Goal: Information Seeking & Learning: Find specific fact

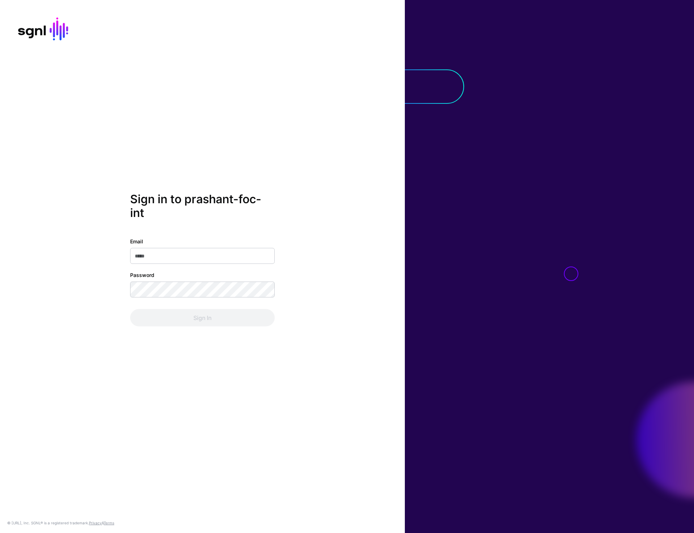
type input "**********"
click at [194, 318] on button "Sign In" at bounding box center [202, 317] width 145 height 17
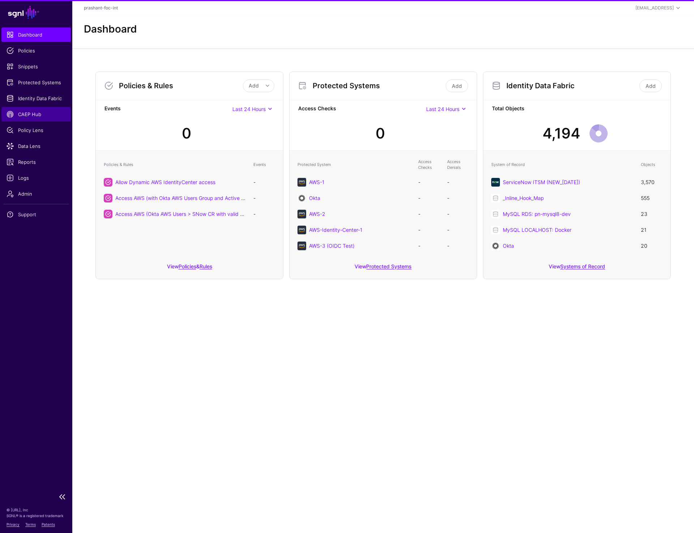
click at [39, 116] on span "CAEP Hub" at bounding box center [36, 114] width 59 height 7
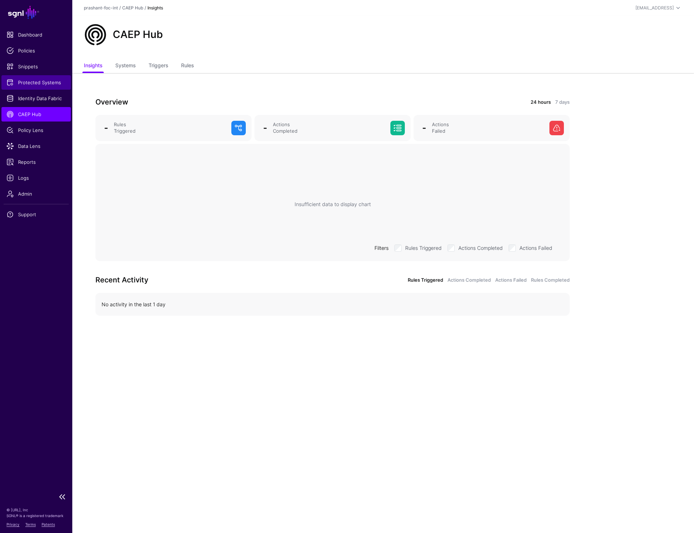
click at [50, 84] on span "Protected Systems" at bounding box center [36, 82] width 59 height 7
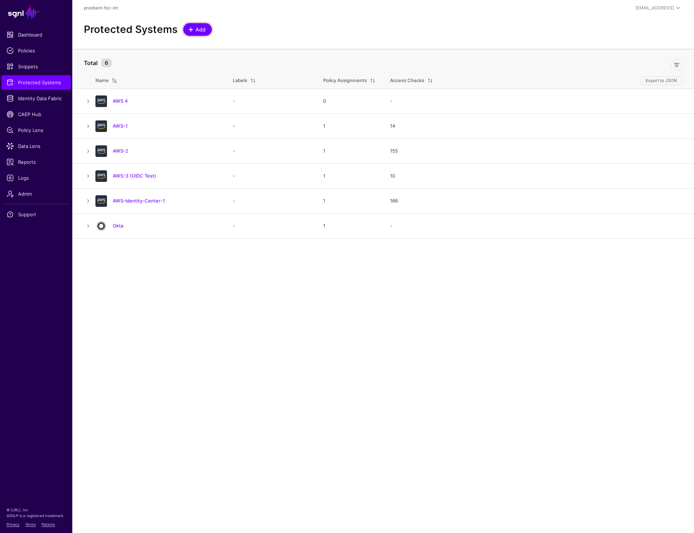
click at [201, 30] on span "Add" at bounding box center [201, 30] width 12 height 8
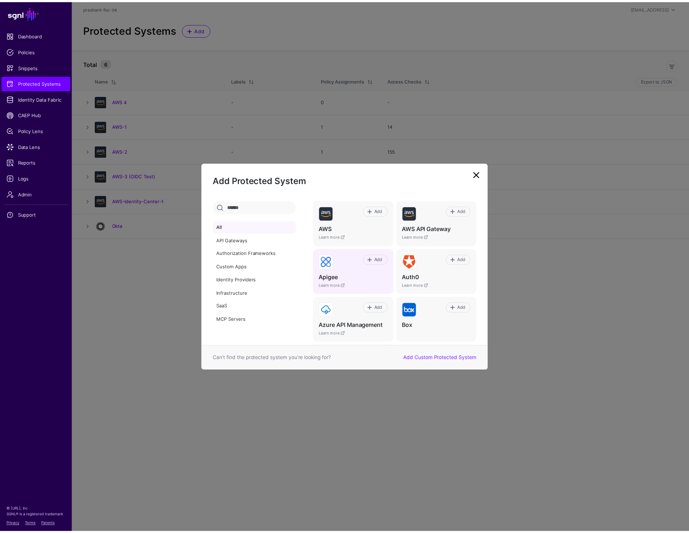
scroll to position [115, 0]
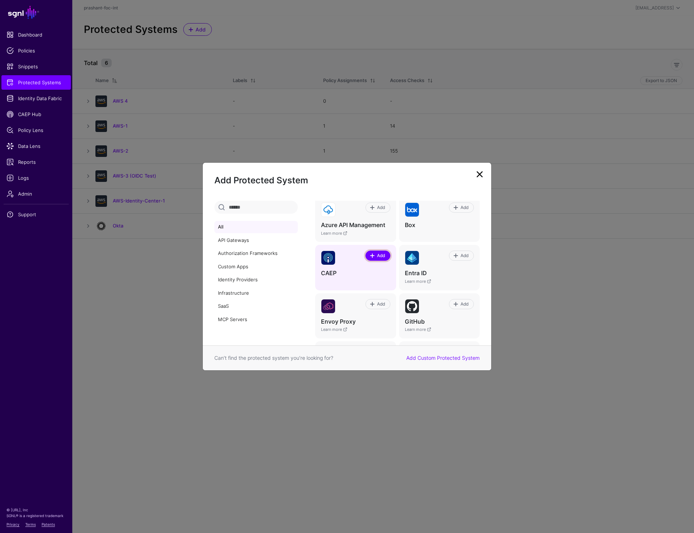
click at [376, 254] on span "Add" at bounding box center [381, 255] width 10 height 7
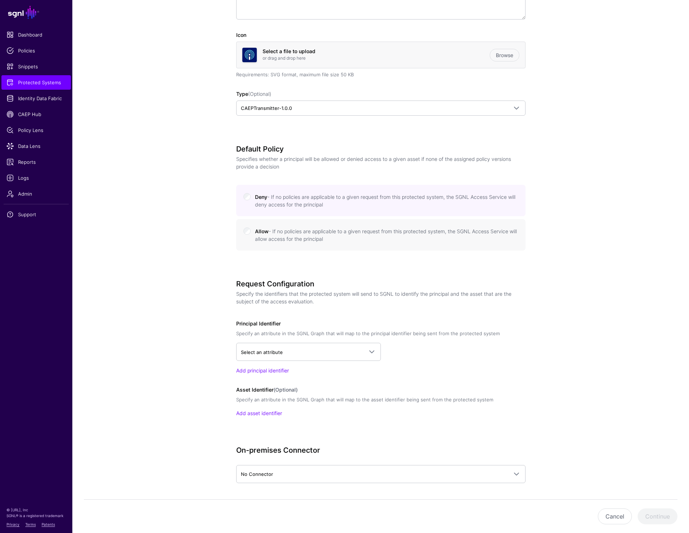
scroll to position [209, 0]
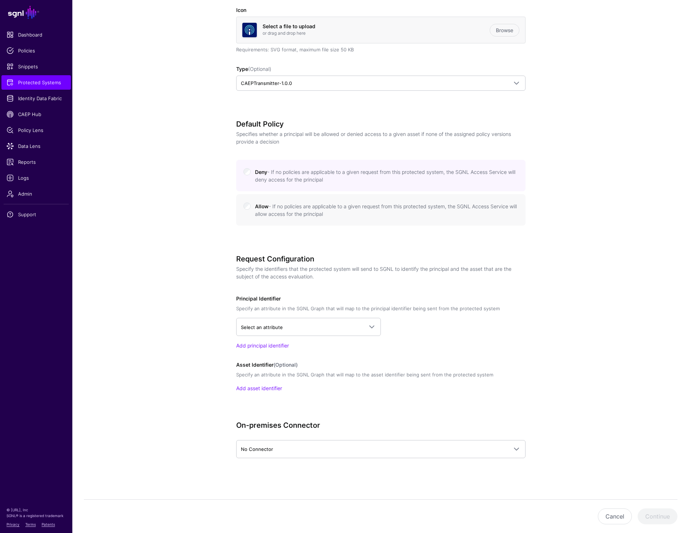
click at [257, 204] on span "Allow - If no policies are applicable to a given request from this protected sy…" at bounding box center [386, 210] width 262 height 14
click at [284, 323] on span "Select an attribute" at bounding box center [302, 327] width 122 height 8
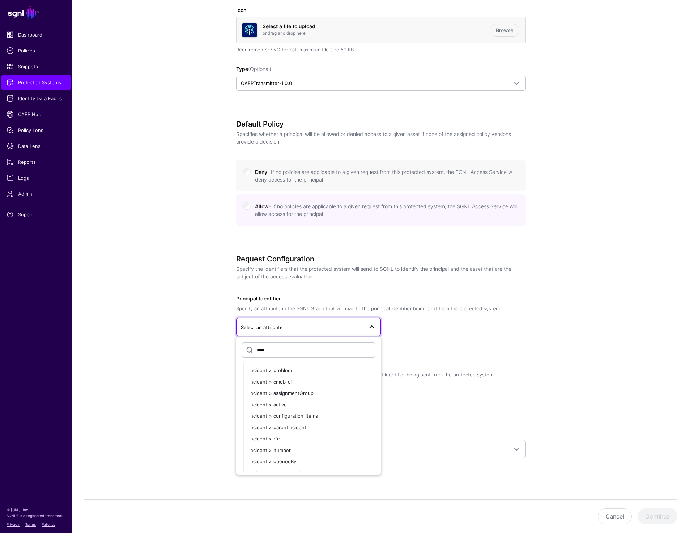
scroll to position [0, 0]
type input "****"
click at [283, 380] on span "User > profile__email" at bounding box center [272, 382] width 47 height 6
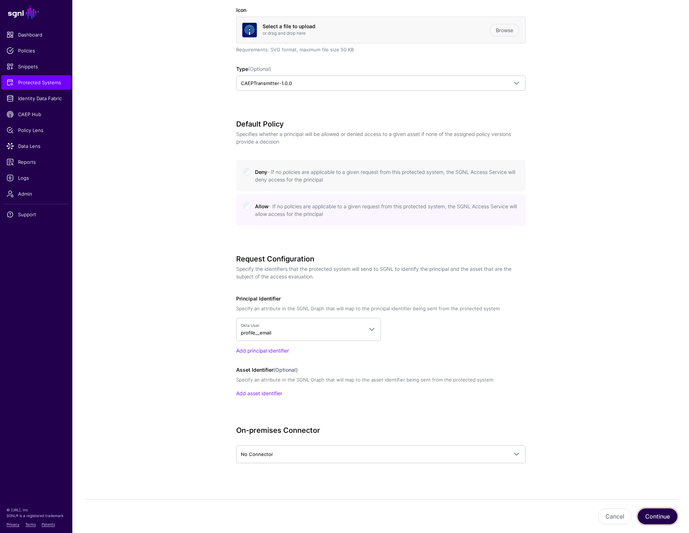
click at [663, 522] on button "Continue" at bounding box center [657, 516] width 40 height 16
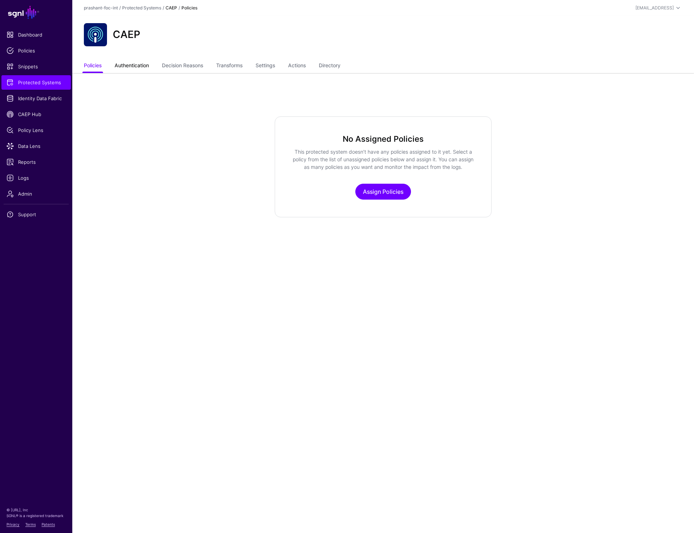
click at [139, 72] on link "Authentication" at bounding box center [132, 66] width 34 height 14
click at [189, 71] on link "Decision Reasons" at bounding box center [182, 66] width 41 height 14
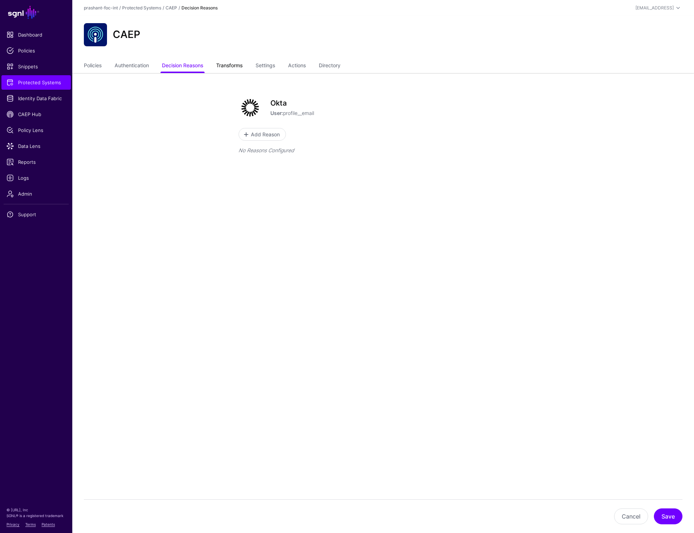
click at [243, 69] on link "Transforms" at bounding box center [229, 66] width 26 height 14
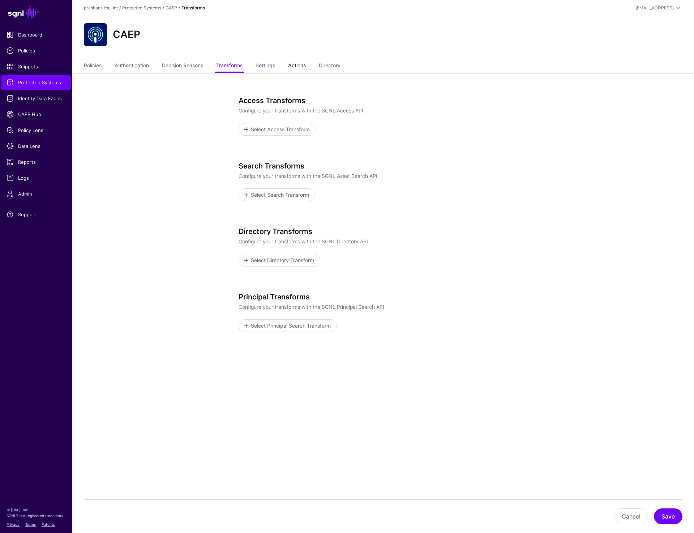
click at [301, 63] on link "Actions" at bounding box center [297, 66] width 18 height 14
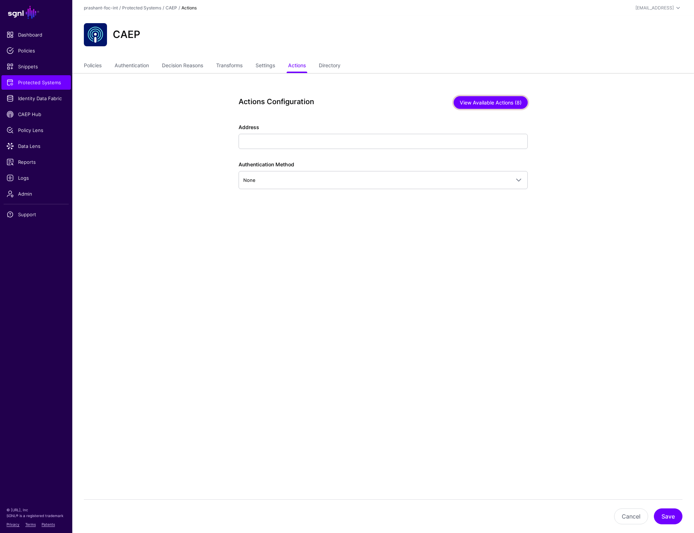
click at [499, 101] on button "View Available Actions (8)" at bounding box center [491, 102] width 74 height 13
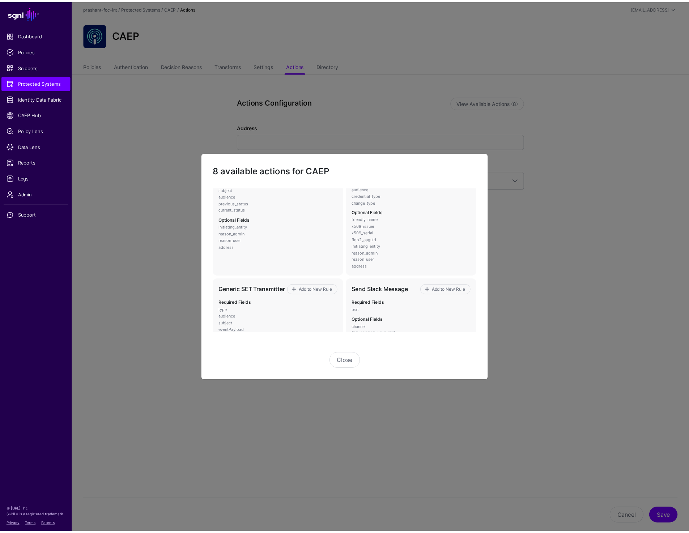
scroll to position [312, 0]
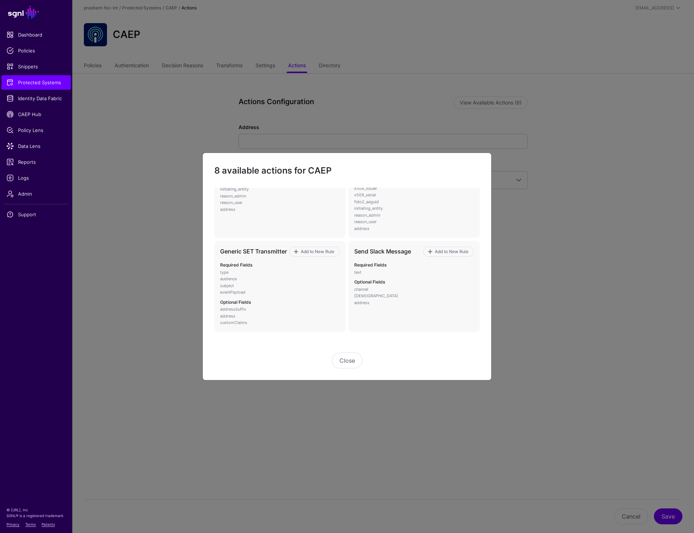
click at [122, 205] on ngb-modal-window "8 available actions for CAEP CAEP Assurance Level Change Transmitter Add to New…" at bounding box center [347, 266] width 694 height 533
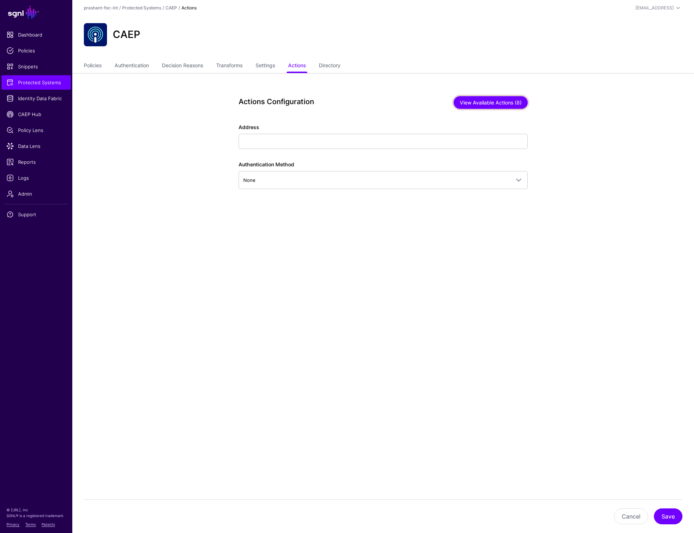
click at [474, 100] on button "View Available Actions (8)" at bounding box center [491, 102] width 74 height 13
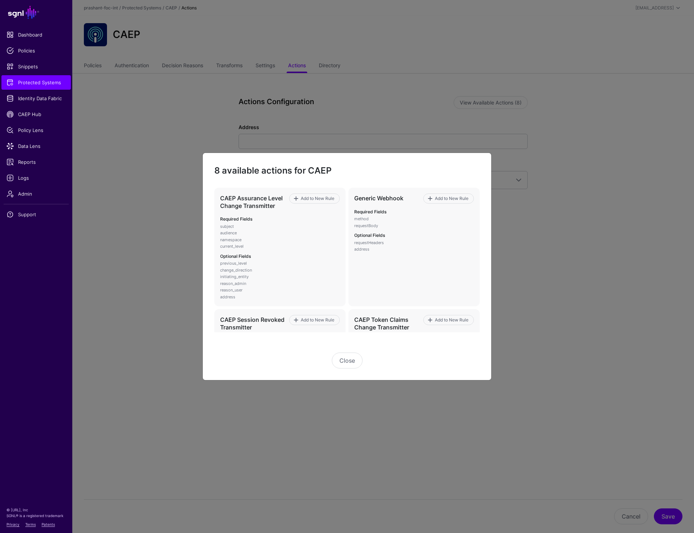
click at [288, 94] on ngb-modal-window "8 available actions for CAEP CAEP Assurance Level Change Transmitter Add to New…" at bounding box center [347, 266] width 694 height 533
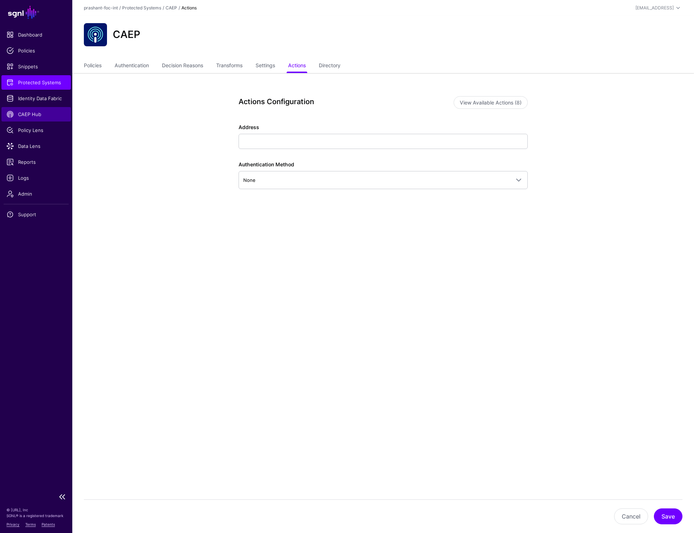
click at [26, 116] on span "CAEP Hub" at bounding box center [36, 114] width 59 height 7
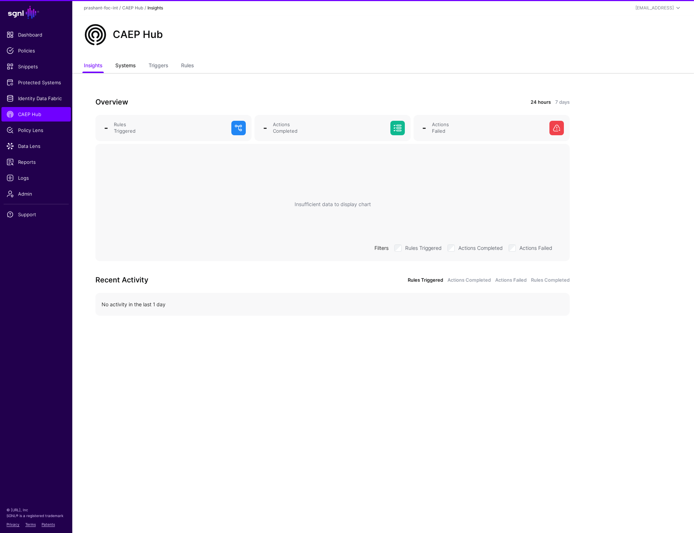
click at [134, 68] on link "Systems" at bounding box center [125, 66] width 20 height 14
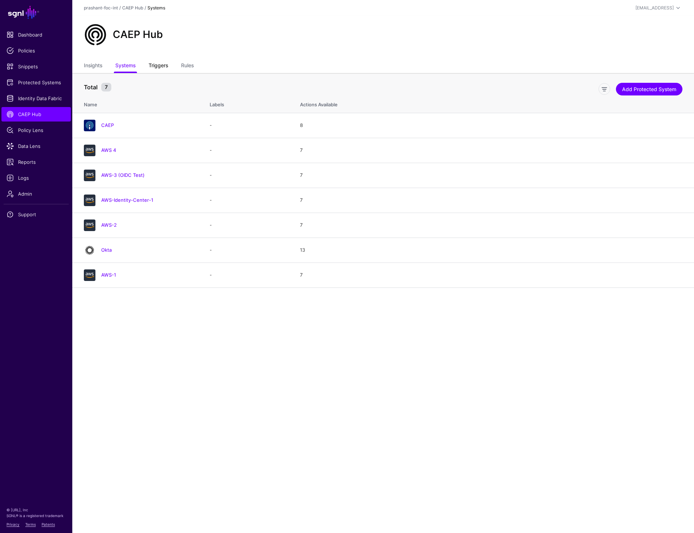
click at [159, 67] on link "Triggers" at bounding box center [159, 66] width 20 height 14
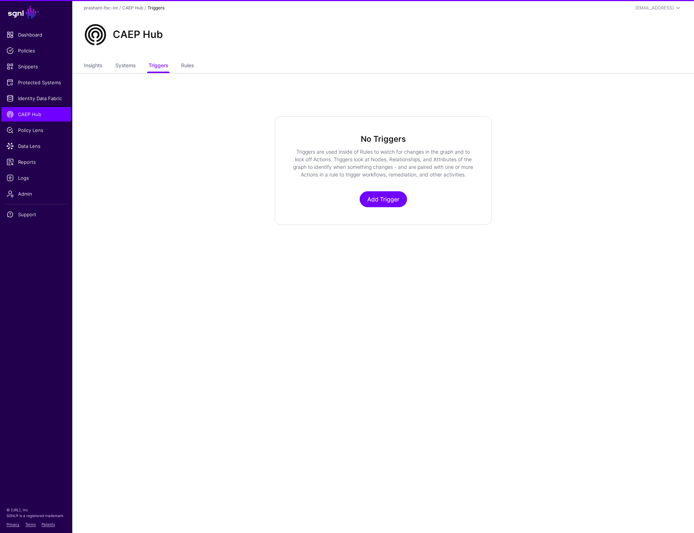
click at [198, 67] on ul "Insights Systems Triggers Rules" at bounding box center [383, 66] width 599 height 14
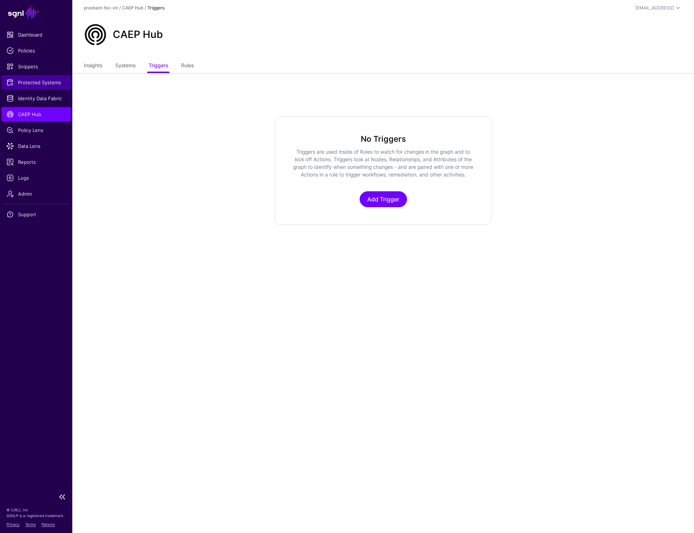
click at [37, 84] on span "Protected Systems" at bounding box center [36, 82] width 59 height 7
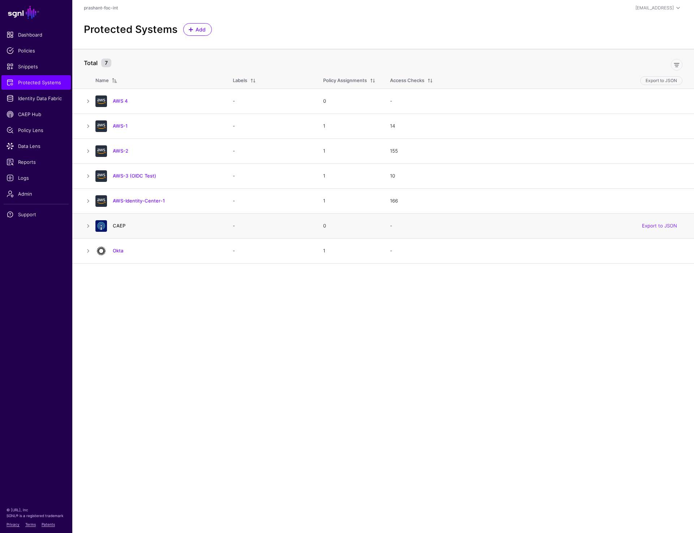
click at [115, 223] on link "CAEP" at bounding box center [119, 226] width 13 height 6
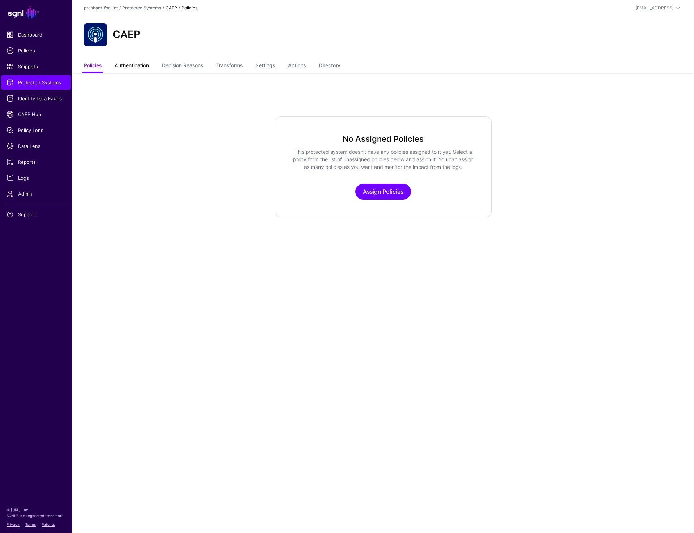
click at [124, 67] on link "Authentication" at bounding box center [132, 66] width 34 height 14
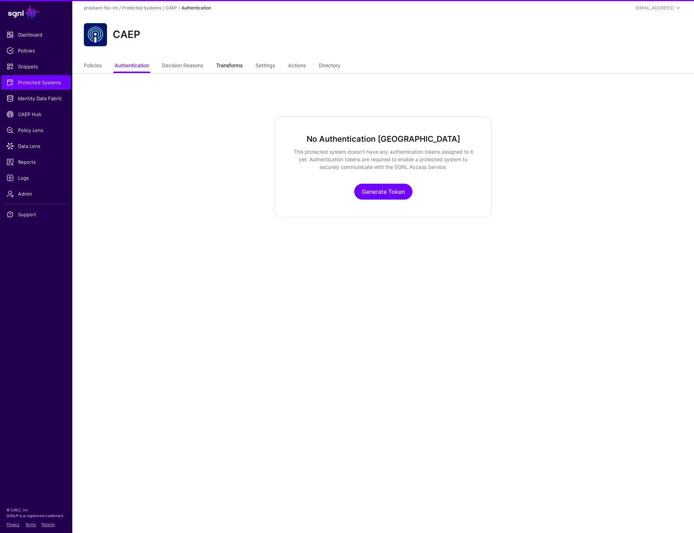
click at [231, 68] on link "Transforms" at bounding box center [229, 66] width 26 height 14
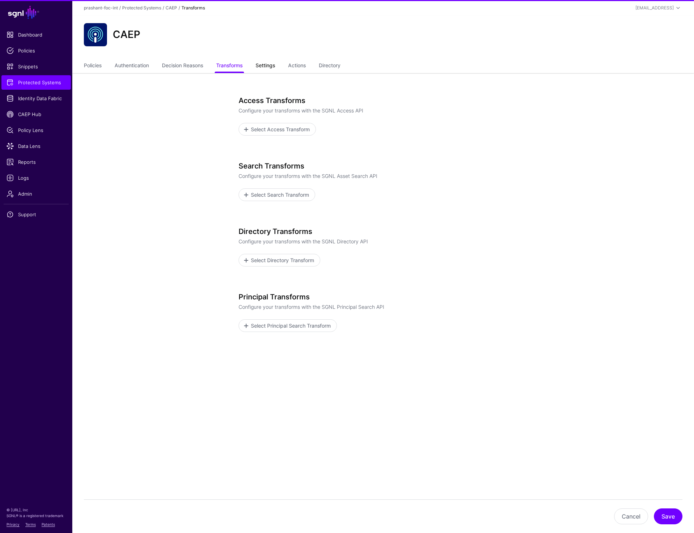
click at [266, 69] on link "Settings" at bounding box center [266, 66] width 20 height 14
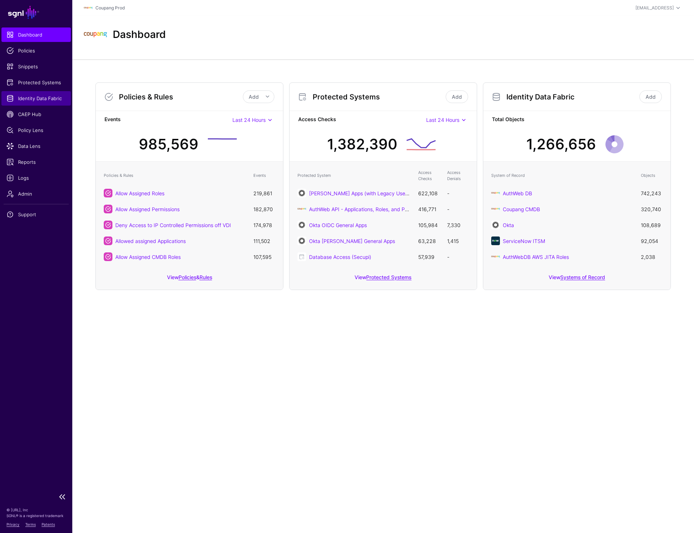
click at [37, 99] on span "Identity Data Fabric" at bounding box center [36, 98] width 59 height 7
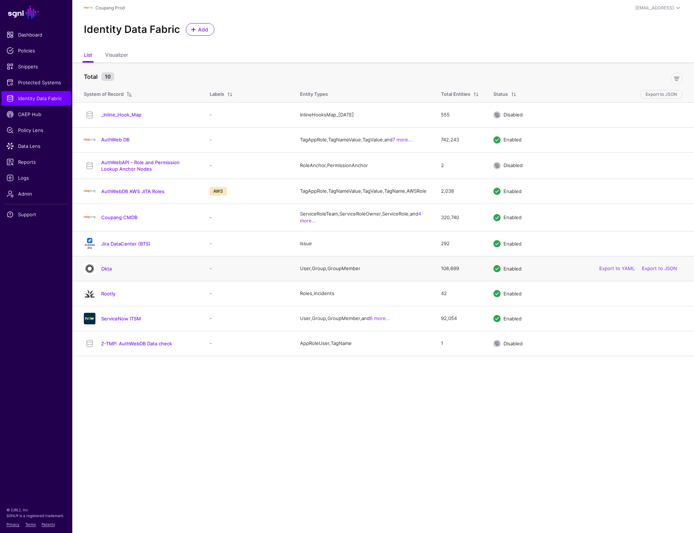
click at [107, 272] on h4 "Okta" at bounding box center [148, 268] width 94 height 7
click at [107, 271] on link "Okta" at bounding box center [106, 269] width 10 height 6
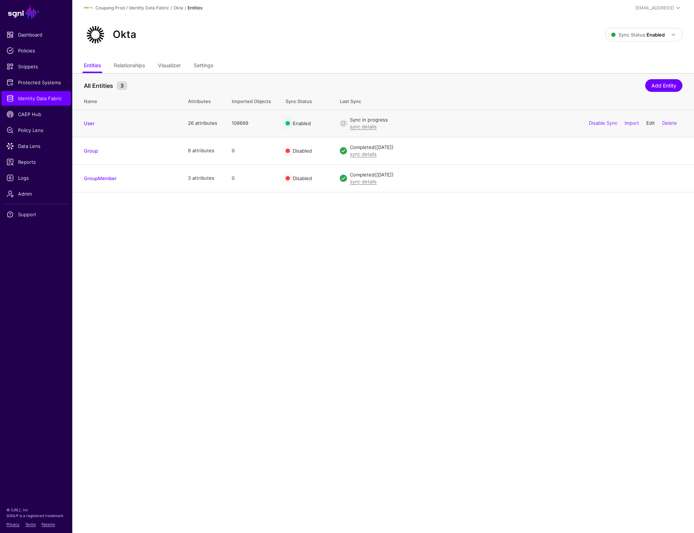
click at [652, 121] on link "Edit" at bounding box center [650, 123] width 9 height 6
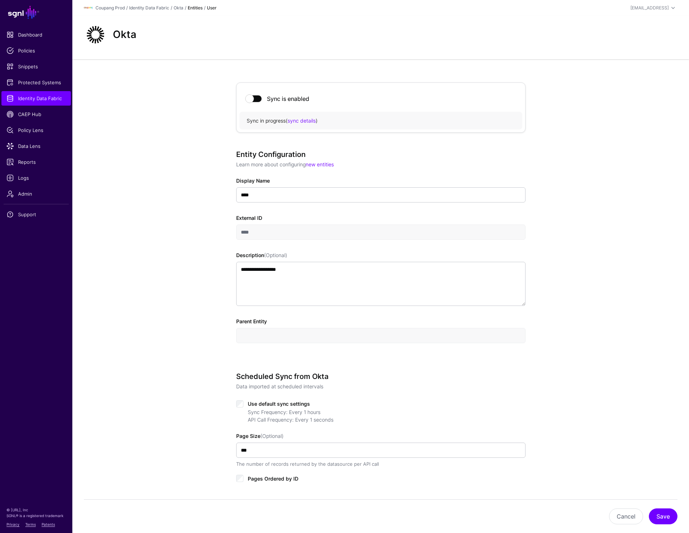
scroll to position [216, 0]
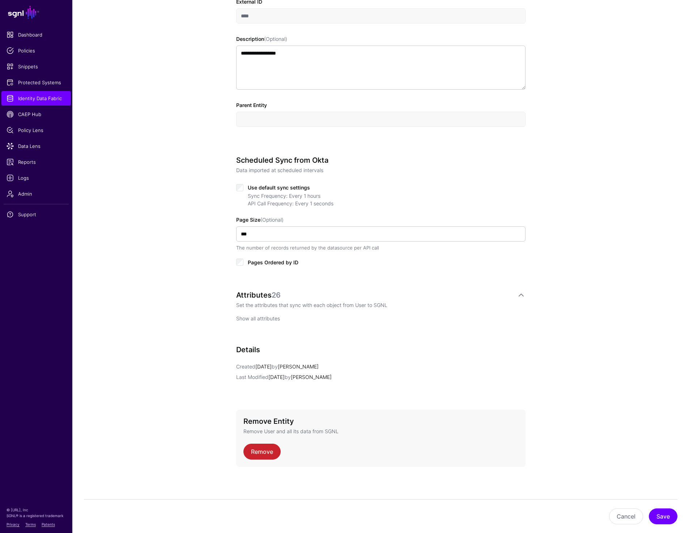
click at [251, 318] on link "Show all attributes" at bounding box center [258, 318] width 44 height 6
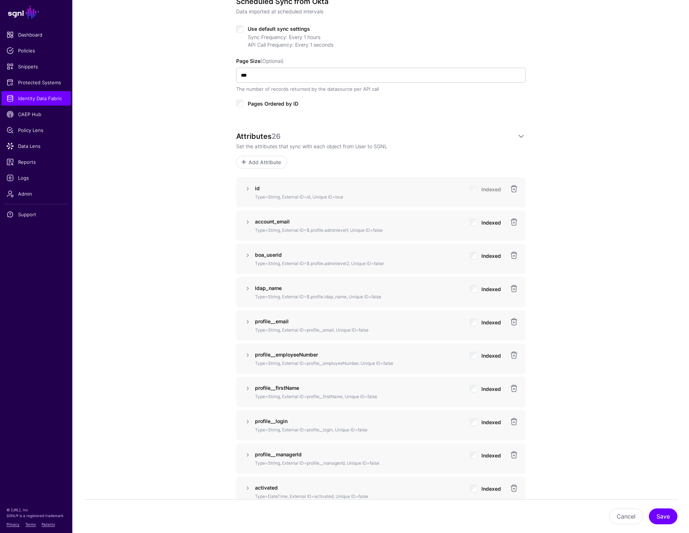
scroll to position [378, 0]
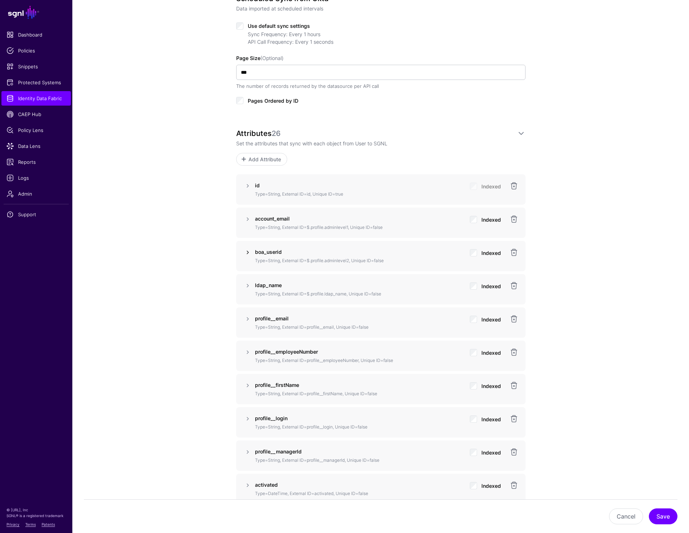
click at [244, 249] on link at bounding box center [247, 252] width 9 height 9
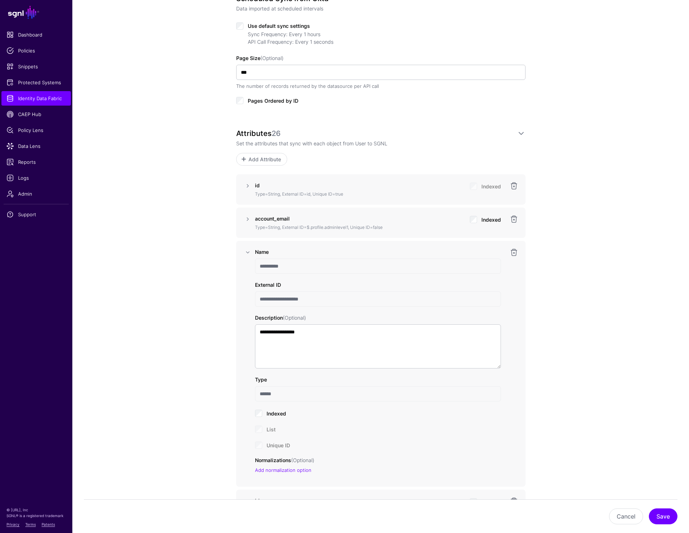
drag, startPoint x: 317, startPoint y: 301, endPoint x: 206, endPoint y: 301, distance: 111.3
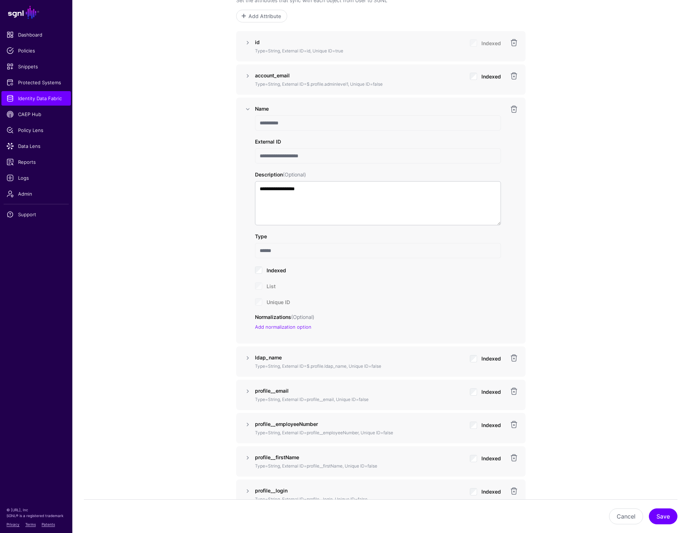
scroll to position [522, 0]
click at [245, 354] on link at bounding box center [247, 356] width 9 height 9
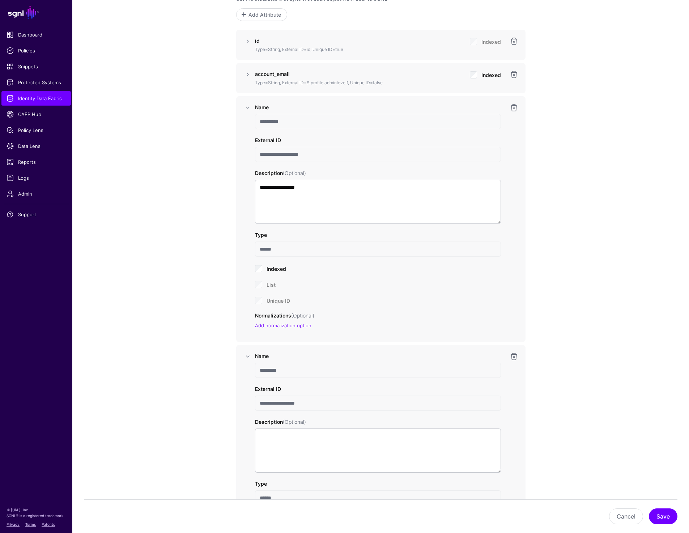
click at [269, 369] on input "*********" at bounding box center [378, 370] width 246 height 15
drag, startPoint x: 309, startPoint y: 404, endPoint x: 232, endPoint y: 404, distance: 77.0
click at [232, 404] on div "**********" at bounding box center [380, 538] width 335 height 2003
click at [35, 149] on span "Data Lens" at bounding box center [36, 145] width 59 height 7
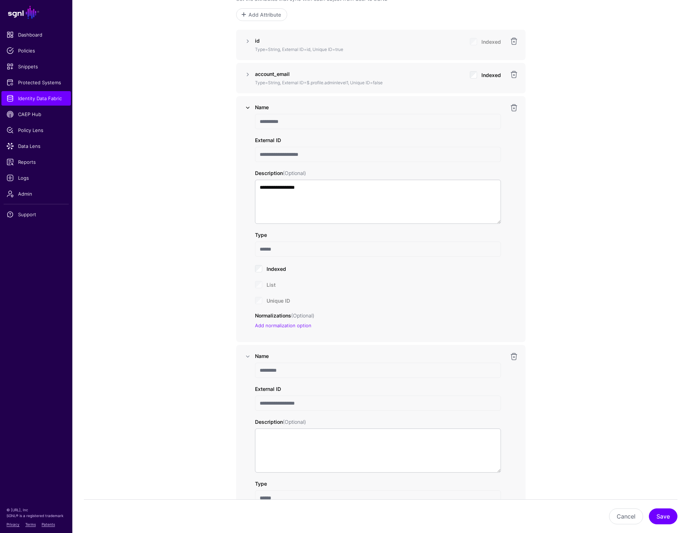
click at [245, 105] on link at bounding box center [247, 107] width 9 height 9
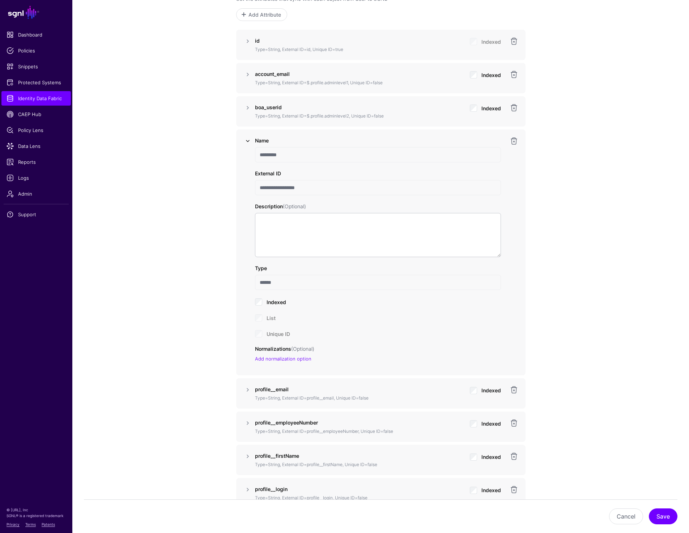
click at [246, 137] on link at bounding box center [247, 141] width 9 height 9
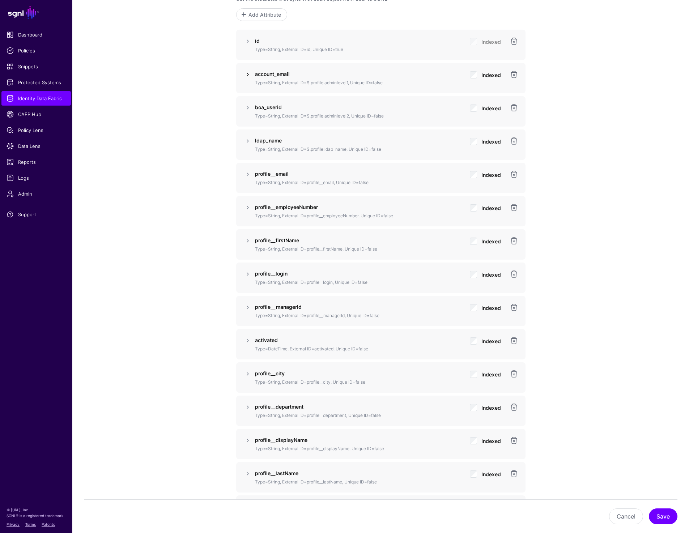
click at [246, 74] on link at bounding box center [247, 74] width 9 height 9
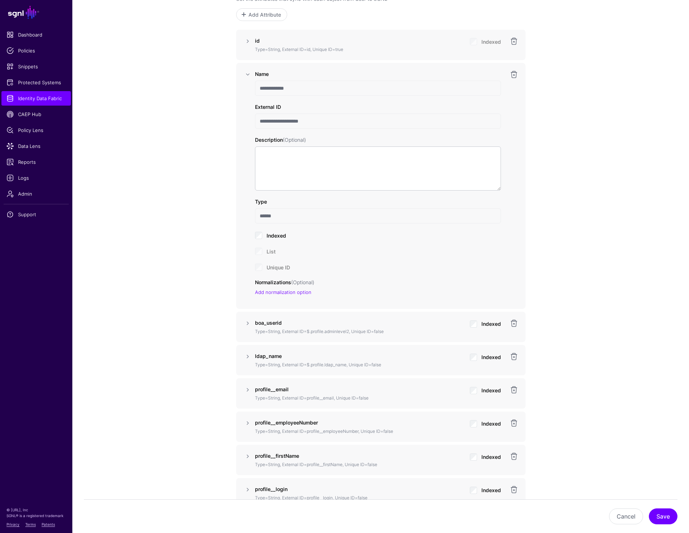
click at [286, 119] on input "**********" at bounding box center [378, 121] width 246 height 15
drag, startPoint x: 257, startPoint y: 120, endPoint x: 340, endPoint y: 120, distance: 83.1
click at [340, 120] on input "**********" at bounding box center [378, 121] width 246 height 15
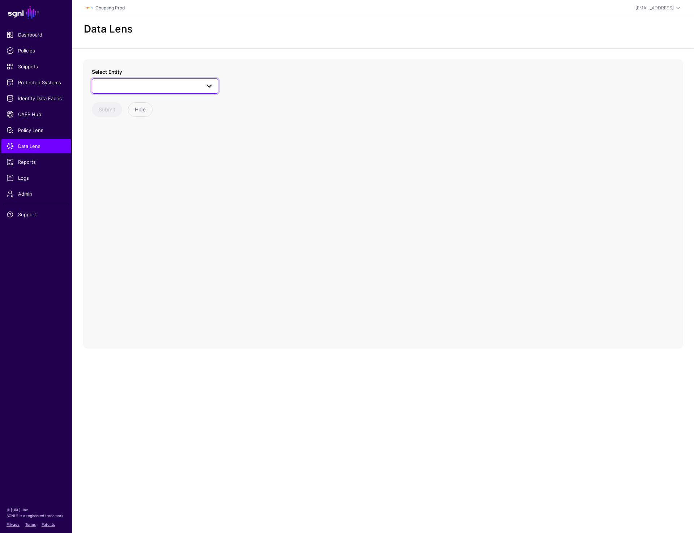
click at [150, 80] on link at bounding box center [155, 85] width 127 height 15
type input "****"
click at [120, 164] on div "User" at bounding box center [159, 162] width 108 height 7
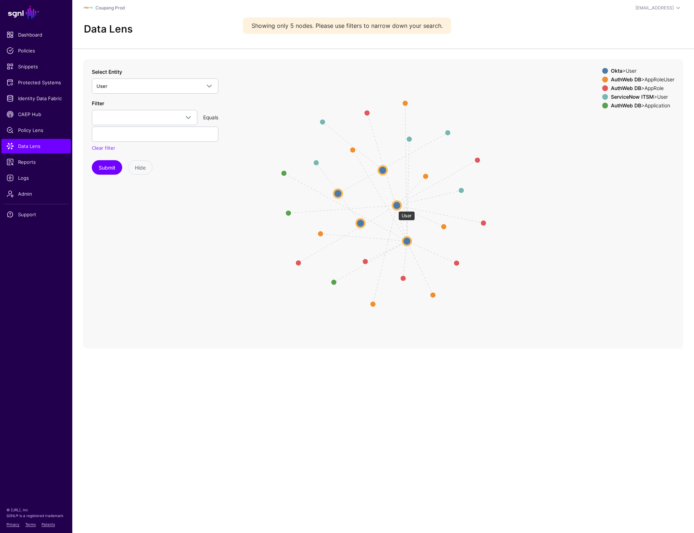
click at [395, 206] on circle at bounding box center [397, 205] width 9 height 9
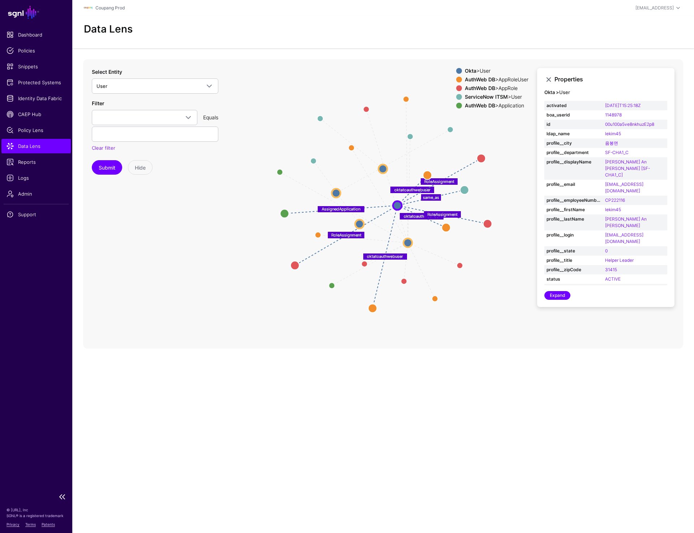
click at [22, 144] on span "Data Lens" at bounding box center [36, 145] width 59 height 7
click at [133, 119] on span at bounding box center [145, 117] width 96 height 9
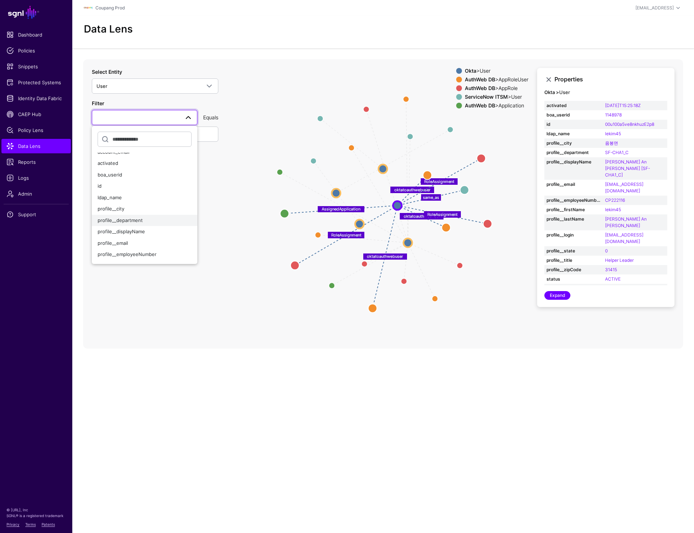
scroll to position [7, 0]
click at [124, 240] on span "profile__email" at bounding box center [113, 242] width 30 height 6
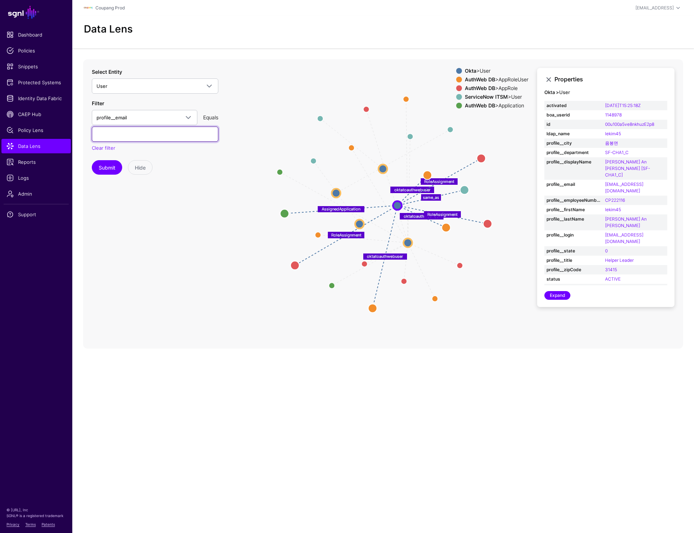
click at [144, 137] on input "text" at bounding box center [155, 134] width 127 height 15
paste input "**********"
click at [103, 162] on button "Submit" at bounding box center [107, 167] width 30 height 14
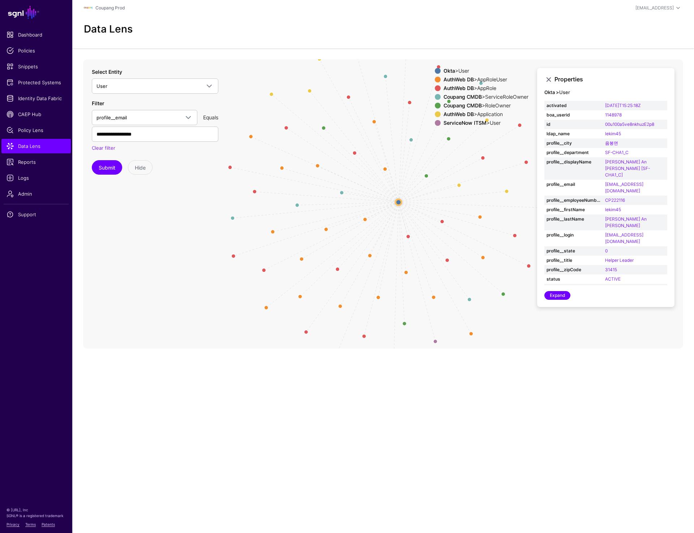
click at [398, 201] on circle at bounding box center [398, 202] width 6 height 6
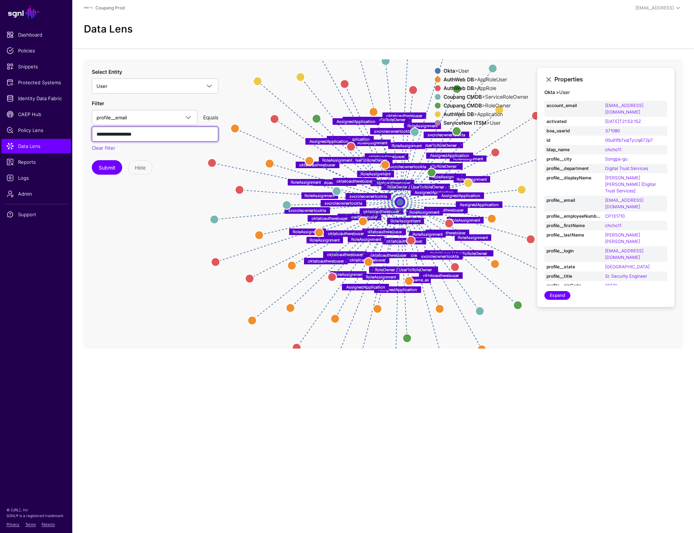
click at [159, 131] on input "**********" at bounding box center [155, 134] width 127 height 15
paste input "*"
click at [109, 169] on button "Submit" at bounding box center [107, 167] width 30 height 14
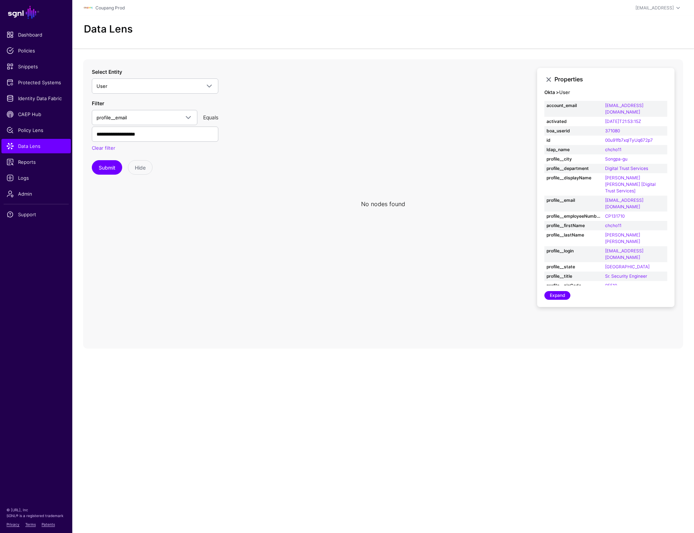
click at [211, 41] on div "Data Lens" at bounding box center [383, 32] width 622 height 33
click at [162, 133] on input "**********" at bounding box center [155, 134] width 127 height 15
type input "**********"
click at [103, 166] on button "Submit" at bounding box center [107, 167] width 30 height 14
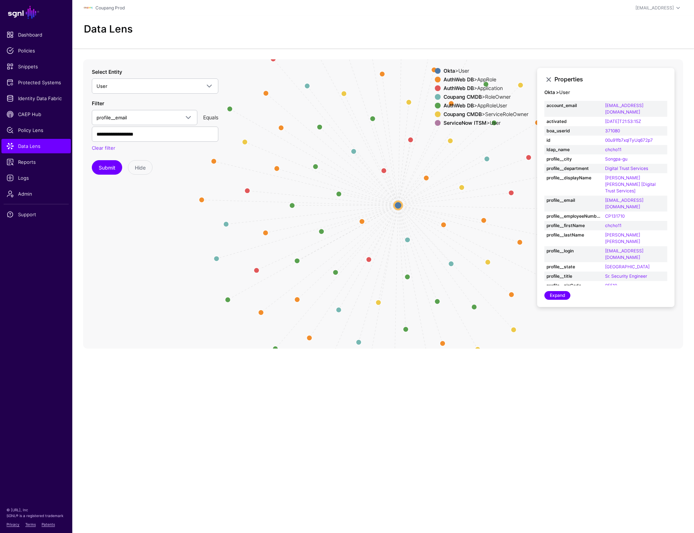
click at [398, 206] on circle at bounding box center [398, 205] width 8 height 8
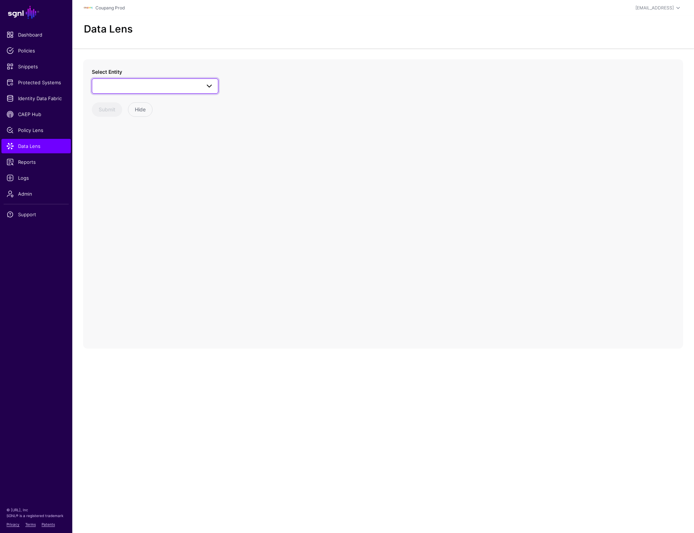
click at [121, 87] on span at bounding box center [155, 86] width 117 height 9
type input "**********"
click at [123, 166] on span "AppRoleUser" at bounding box center [120, 165] width 30 height 6
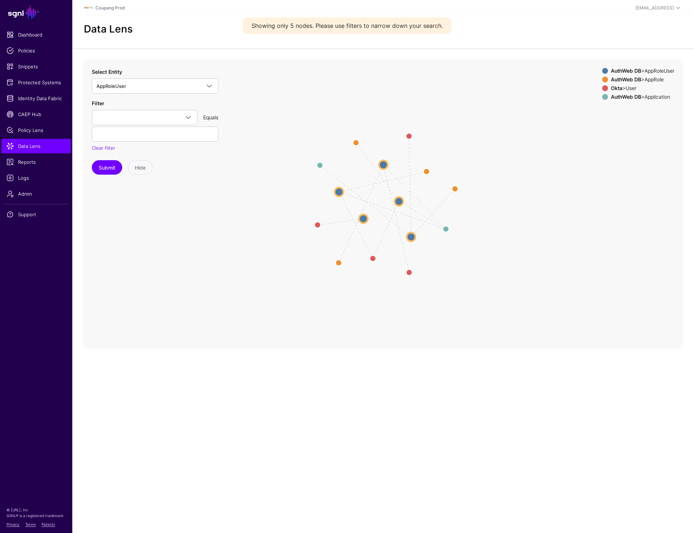
click at [398, 204] on circle at bounding box center [399, 201] width 9 height 9
